Goal: Find specific page/section: Find specific page/section

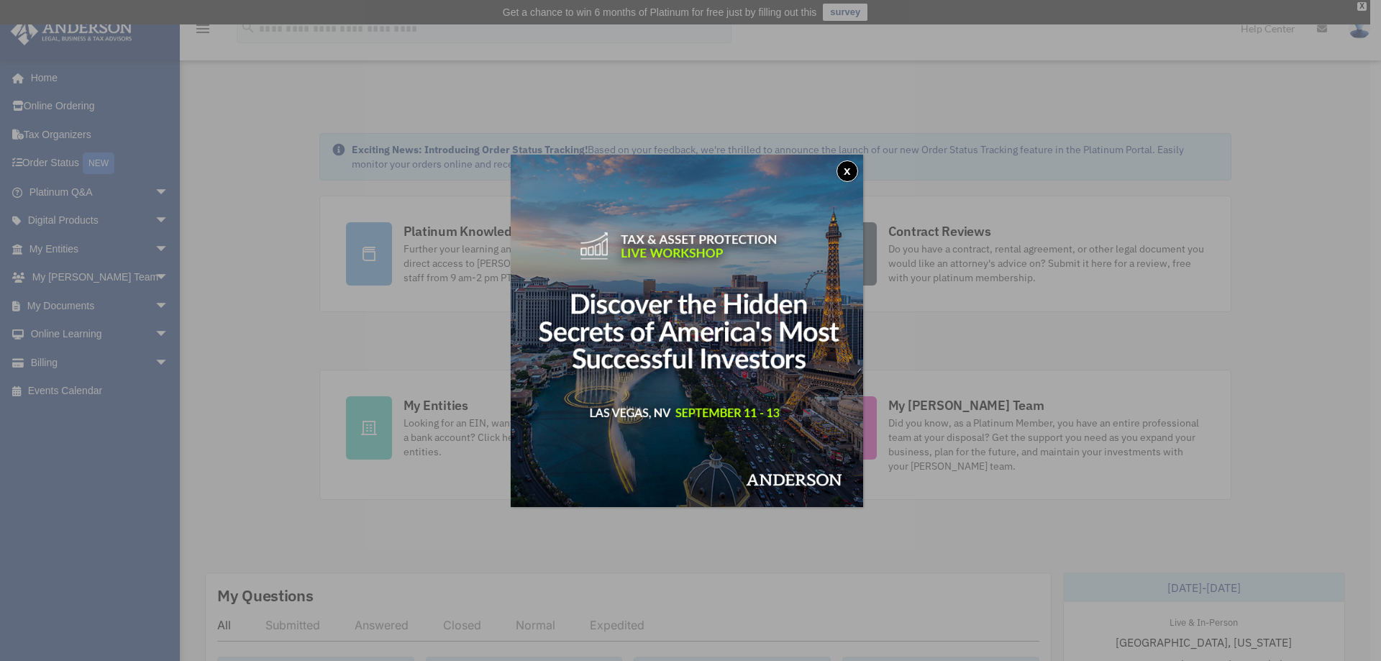
click at [143, 245] on div "x" at bounding box center [690, 330] width 1381 height 661
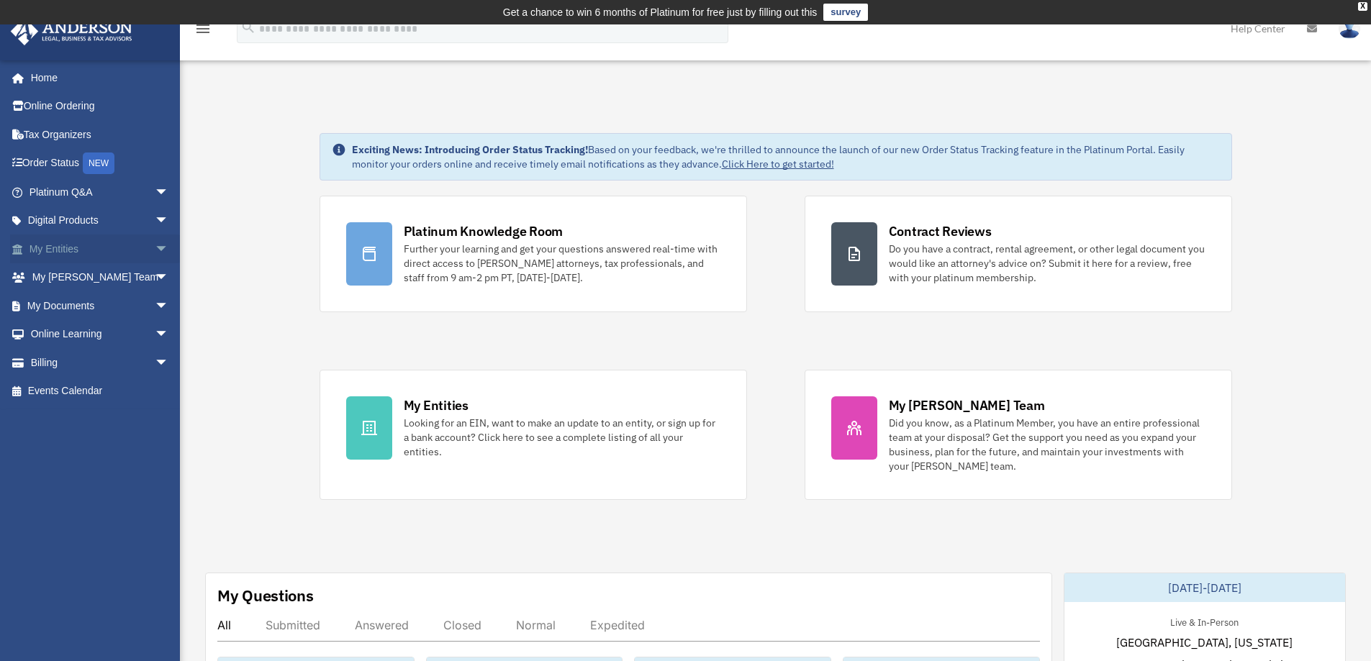
click at [155, 250] on span "arrow_drop_down" at bounding box center [169, 250] width 29 height 30
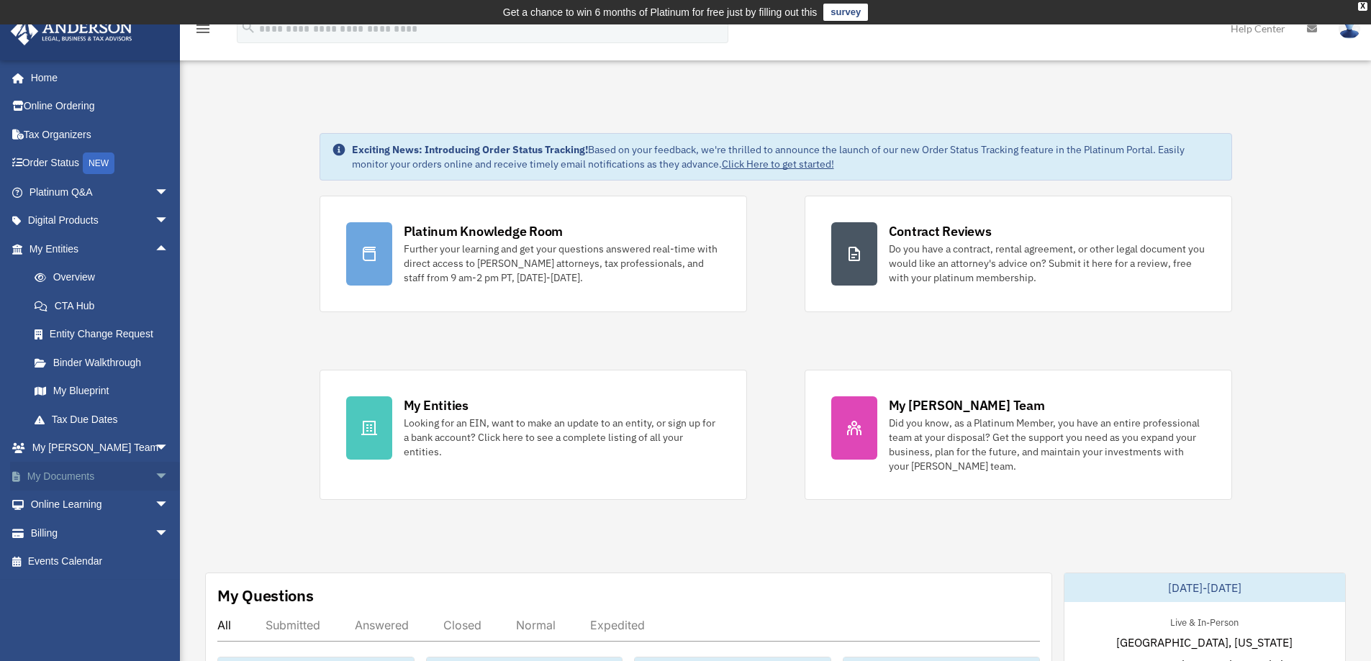
click at [155, 482] on span "arrow_drop_down" at bounding box center [169, 477] width 29 height 30
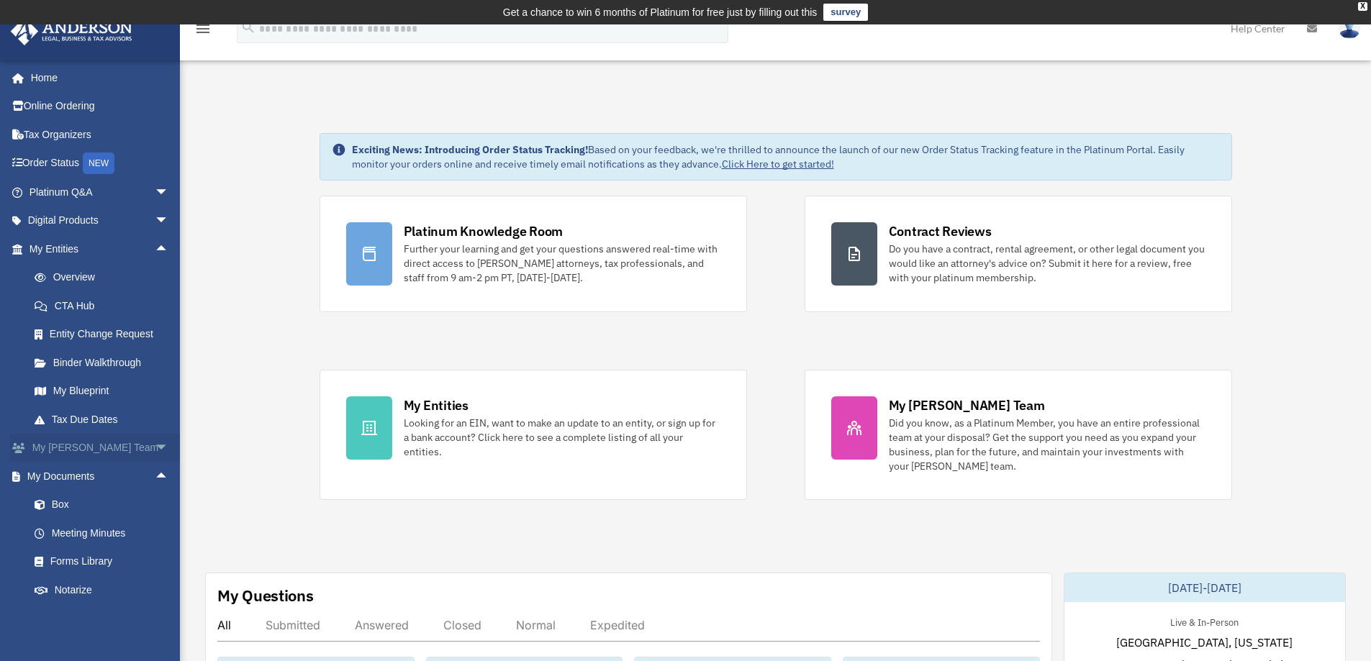
scroll to position [72, 0]
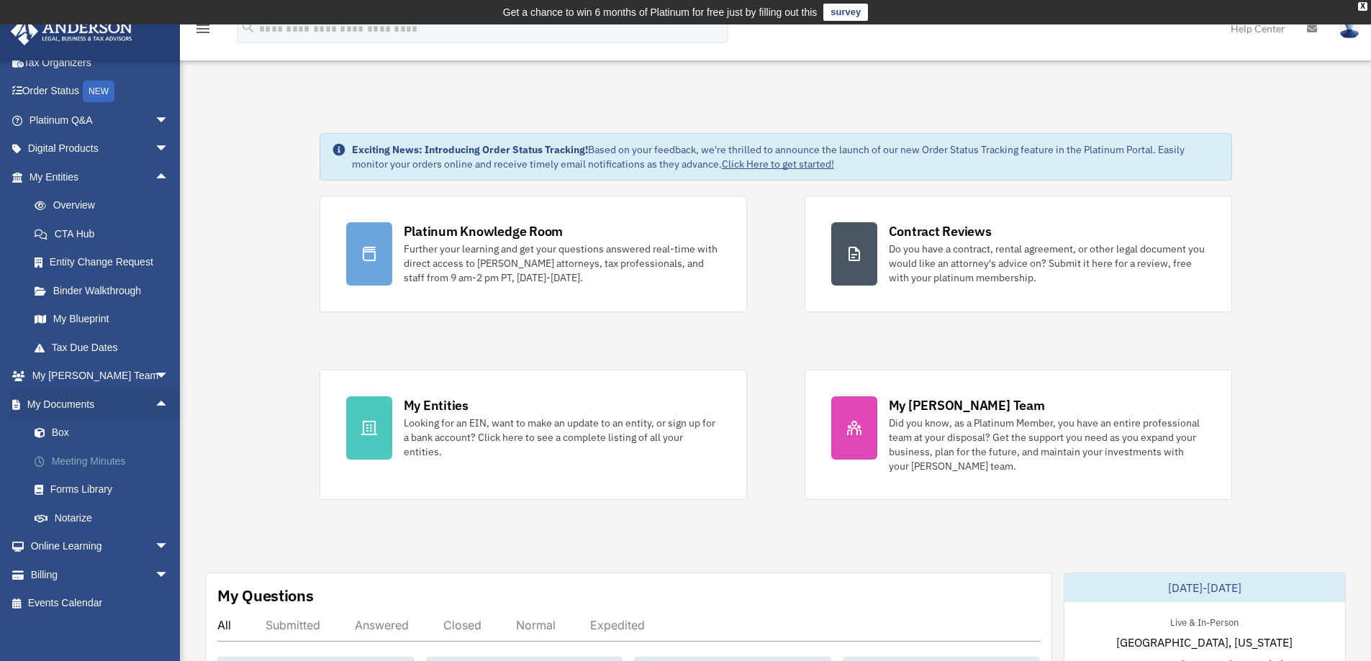
click at [101, 465] on link "Meeting Minutes" at bounding box center [105, 461] width 171 height 29
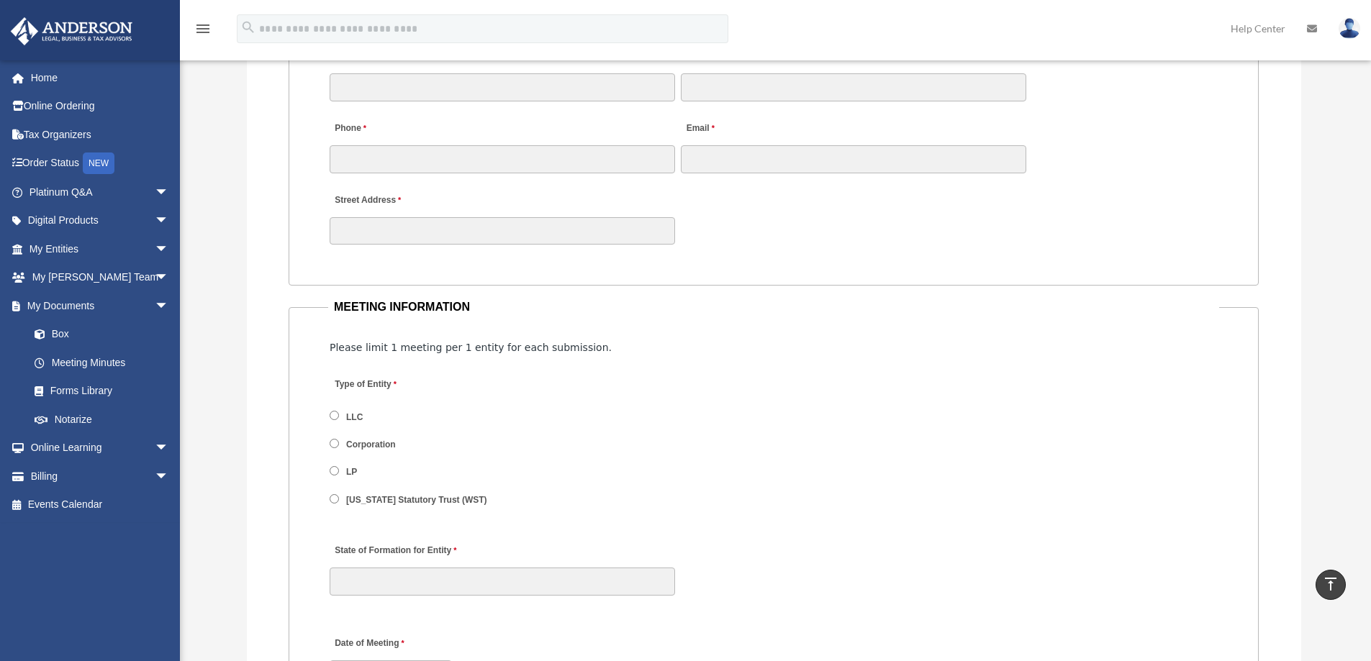
scroll to position [1607, 0]
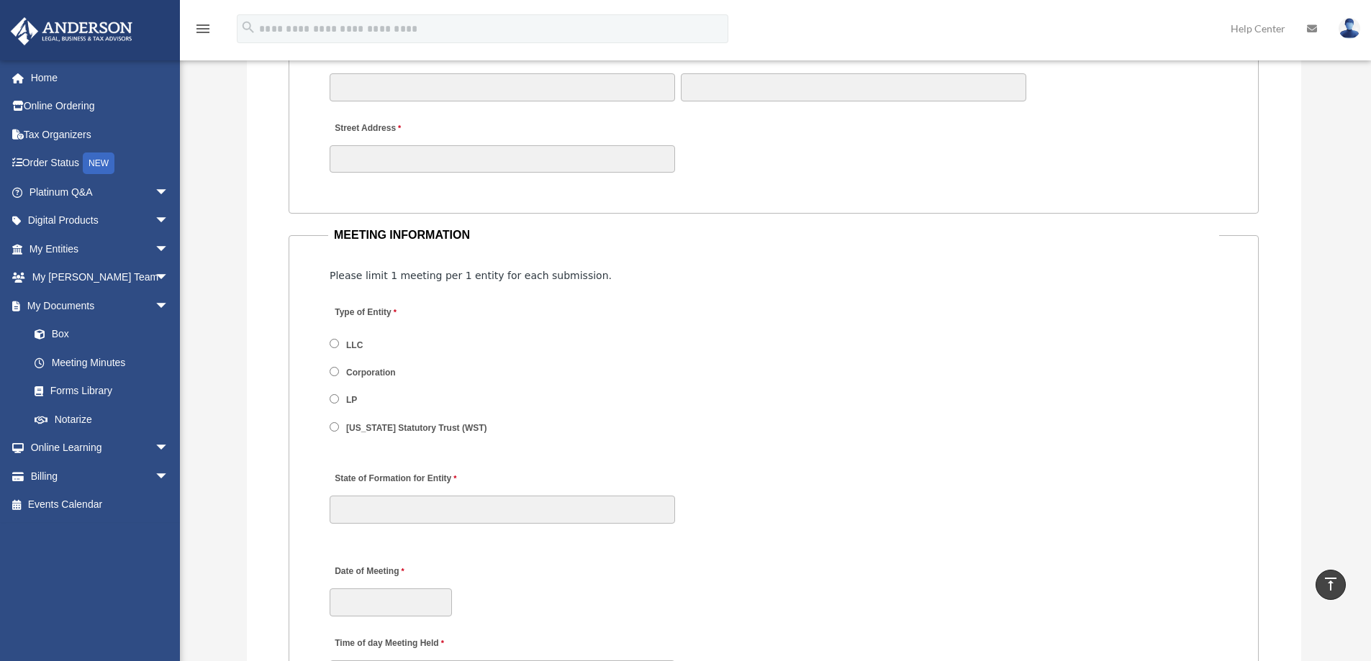
click at [355, 346] on label "LLC" at bounding box center [355, 345] width 27 height 13
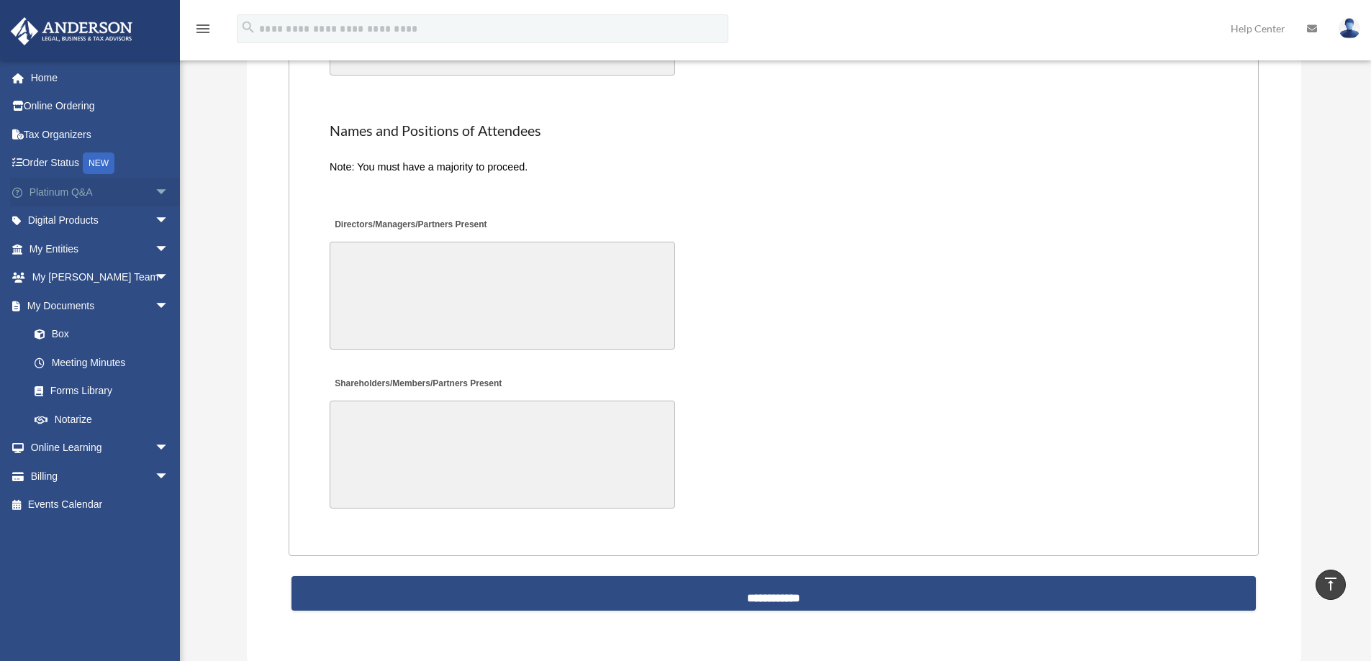
scroll to position [3046, 0]
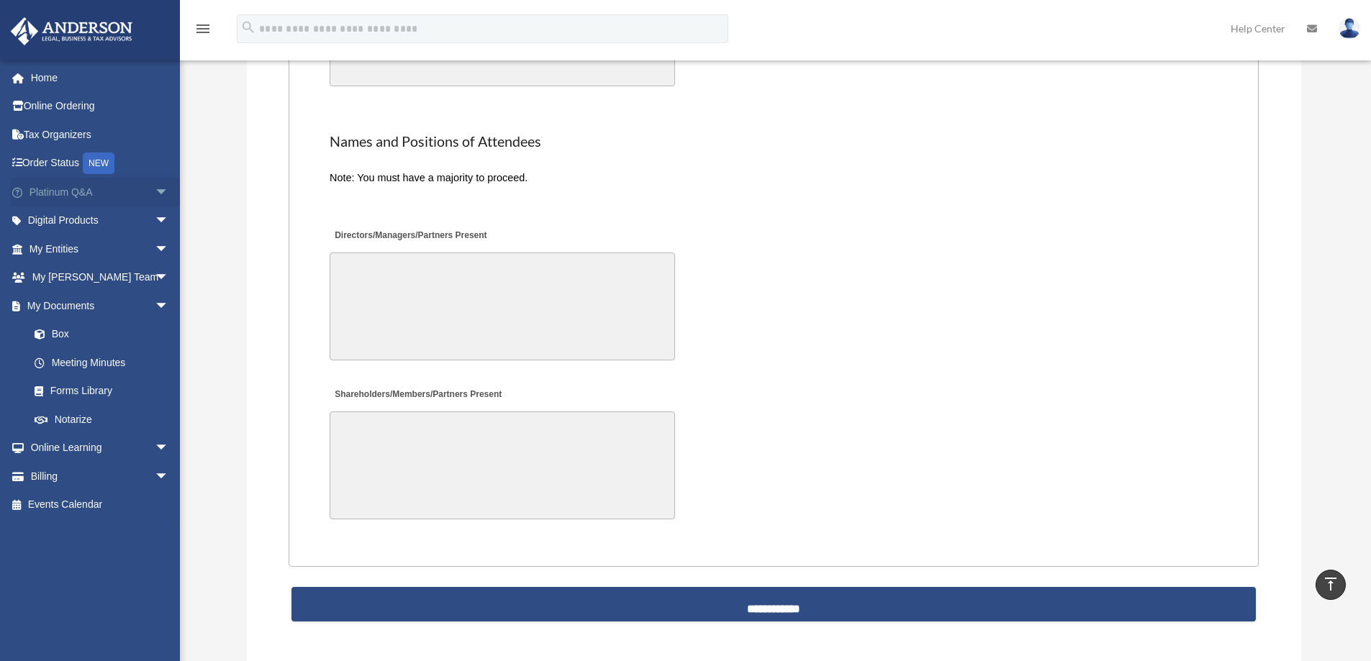
click at [121, 194] on link "Platinum Q&A arrow_drop_down" at bounding box center [100, 192] width 181 height 29
click at [156, 185] on span "arrow_drop_down" at bounding box center [169, 193] width 29 height 30
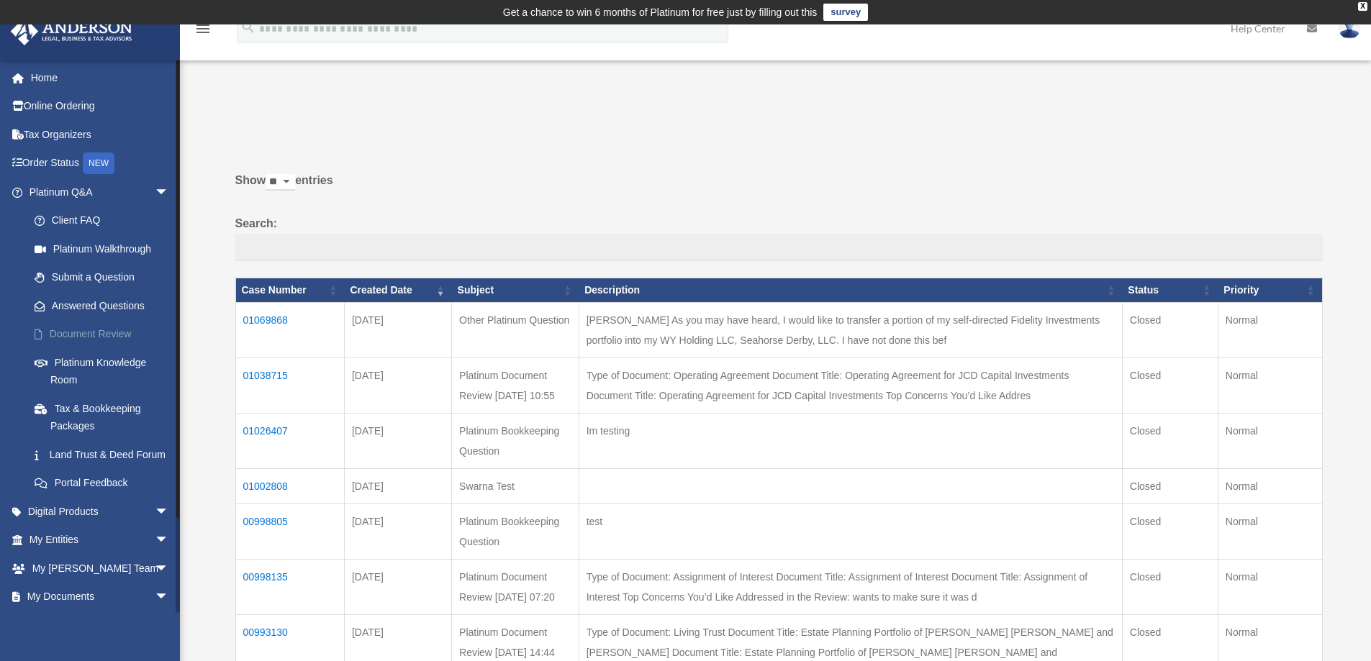
click at [98, 329] on link "Document Review" at bounding box center [105, 334] width 171 height 29
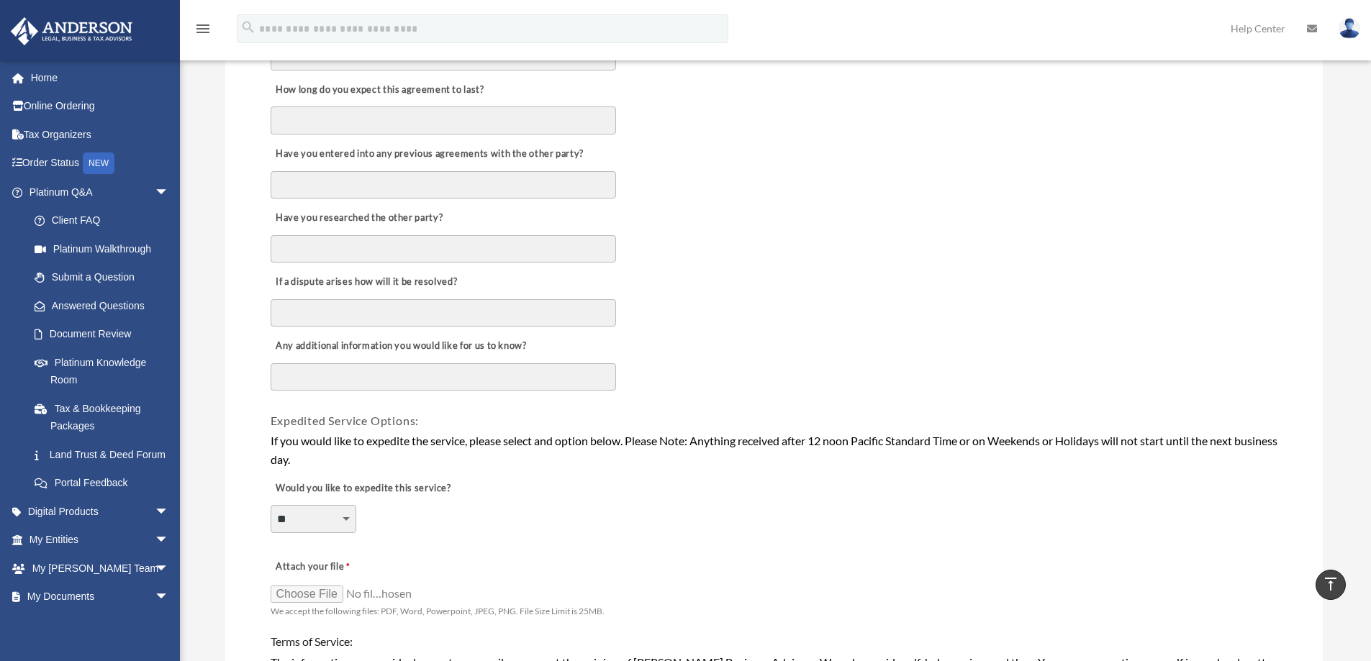
scroll to position [720, 0]
